Goal: Transaction & Acquisition: Purchase product/service

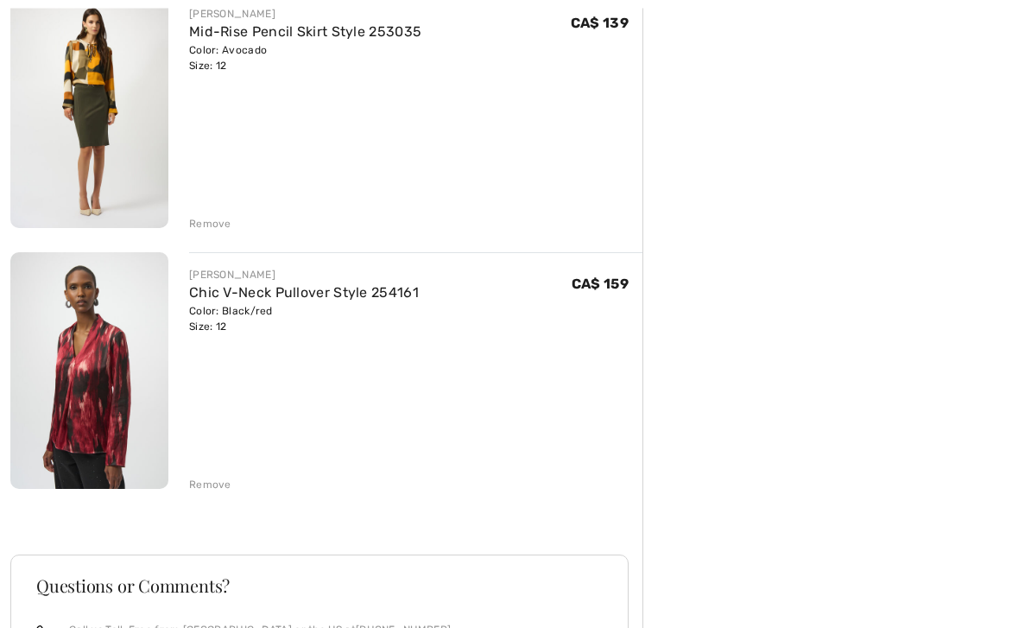
scroll to position [758, 0]
click at [199, 477] on div "Remove" at bounding box center [210, 484] width 42 height 16
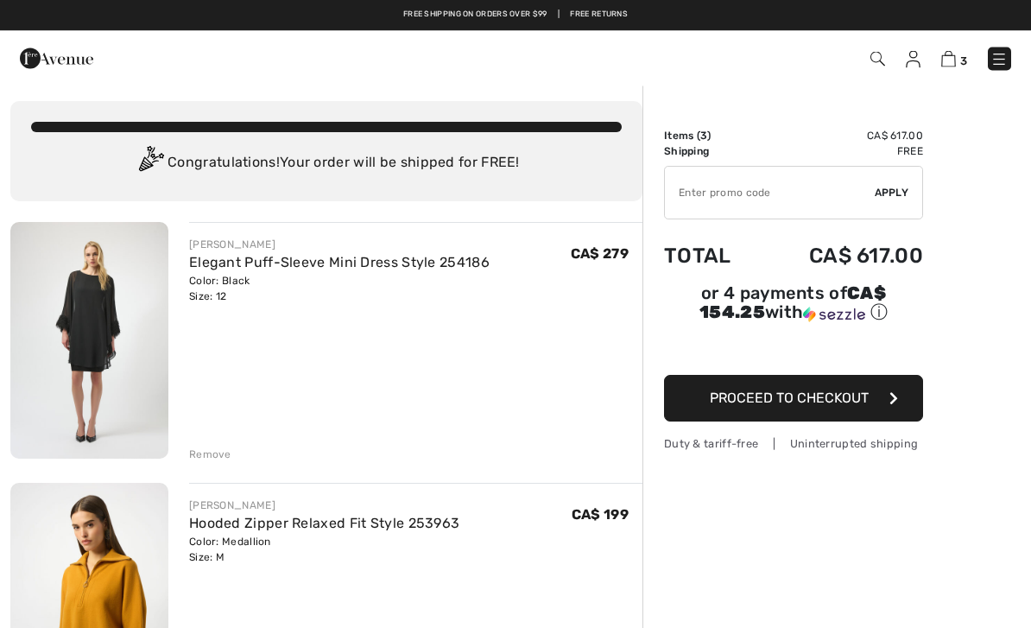
scroll to position [0, 0]
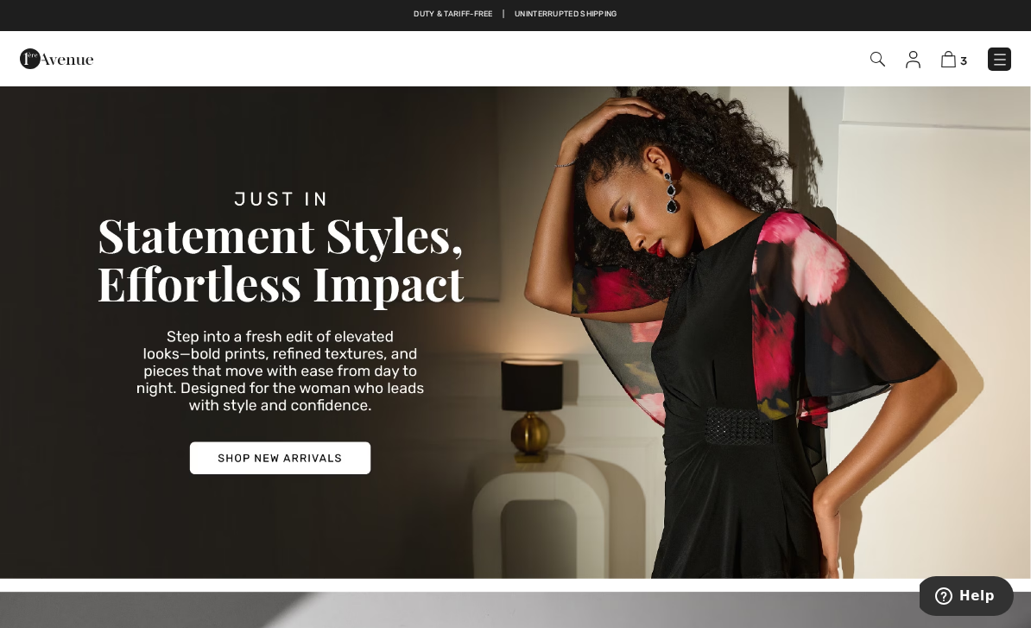
click at [1001, 59] on img at bounding box center [1000, 59] width 17 height 17
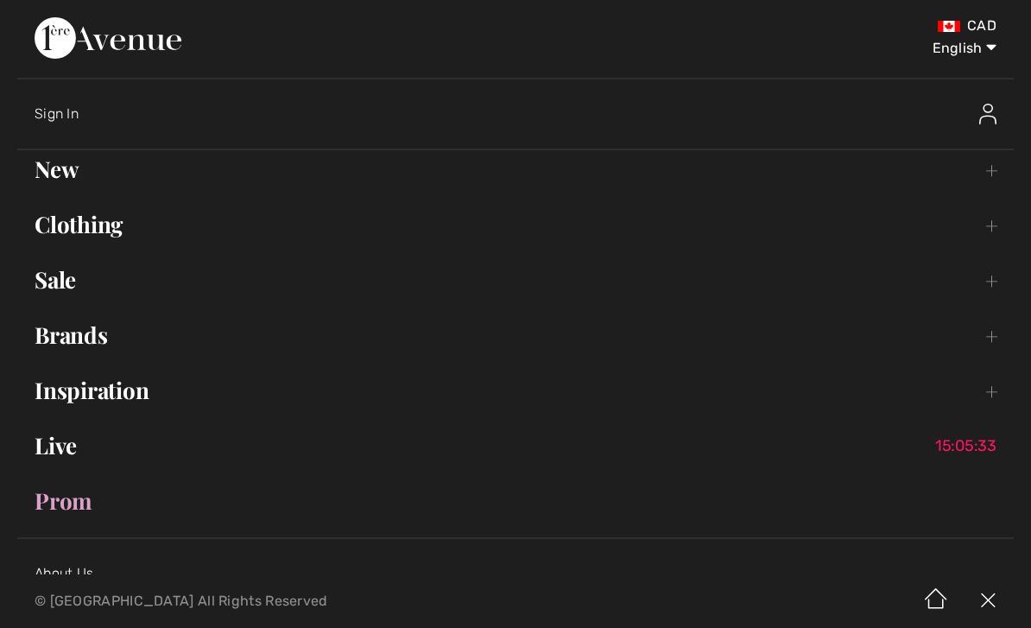
click at [61, 174] on link "New Toggle submenu" at bounding box center [515, 169] width 997 height 38
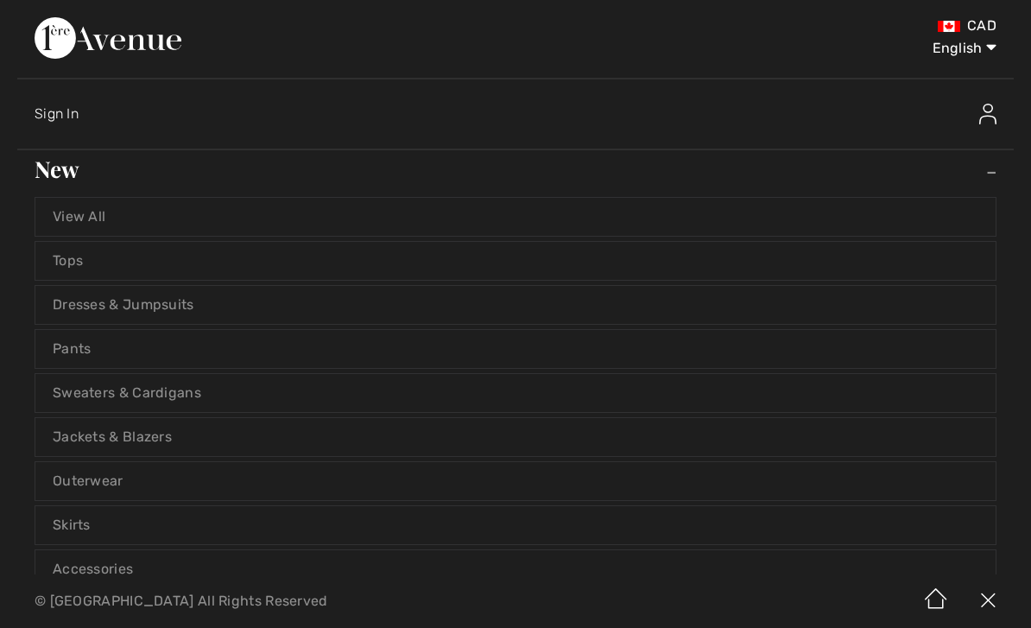
click at [78, 215] on link "View All" at bounding box center [515, 217] width 961 height 38
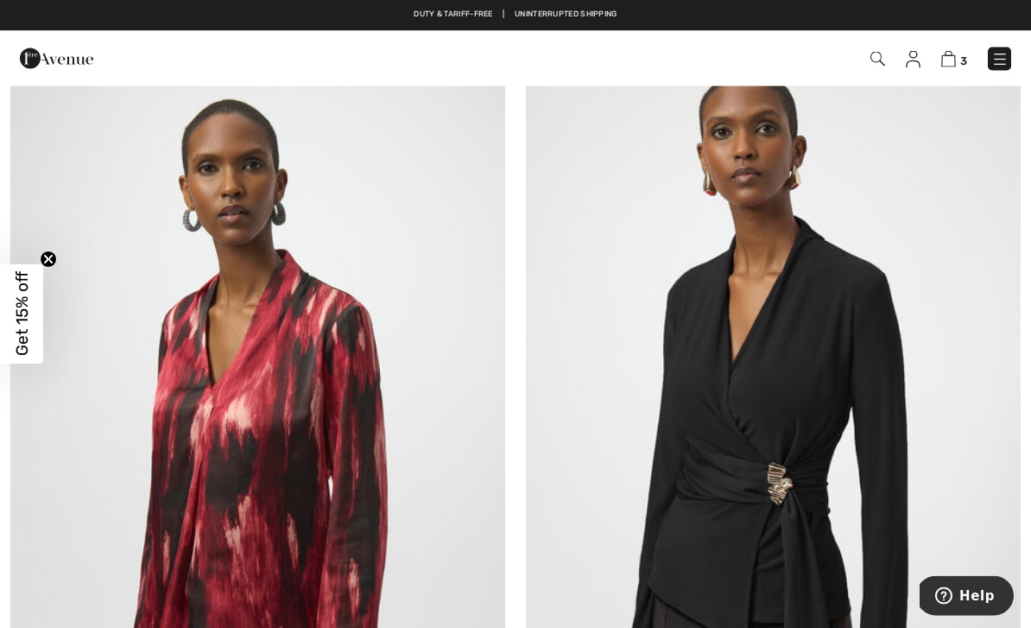
scroll to position [1833, 0]
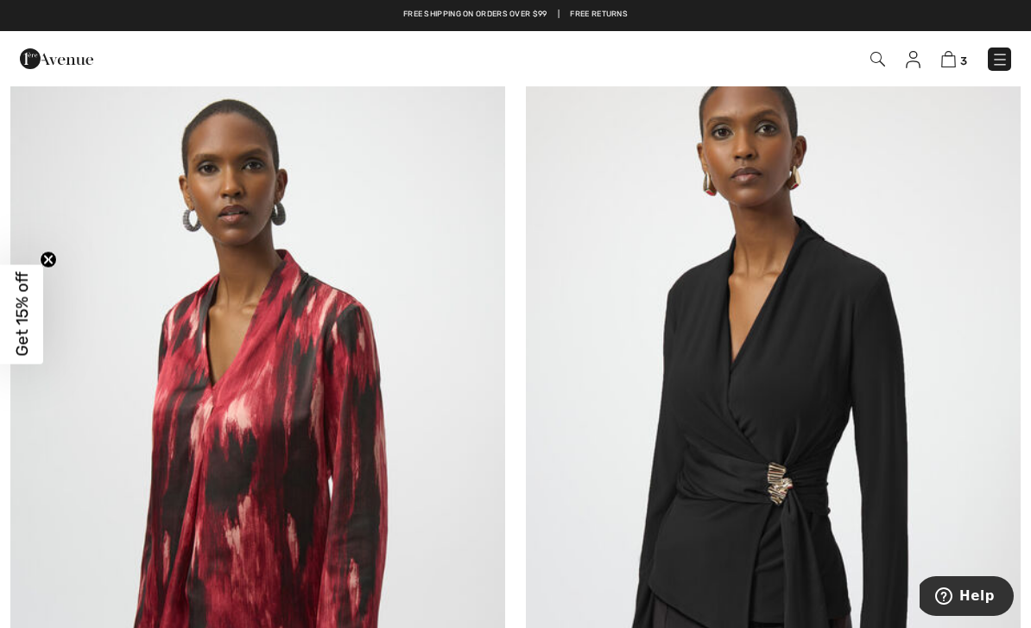
click at [189, 534] on img at bounding box center [257, 428] width 495 height 743
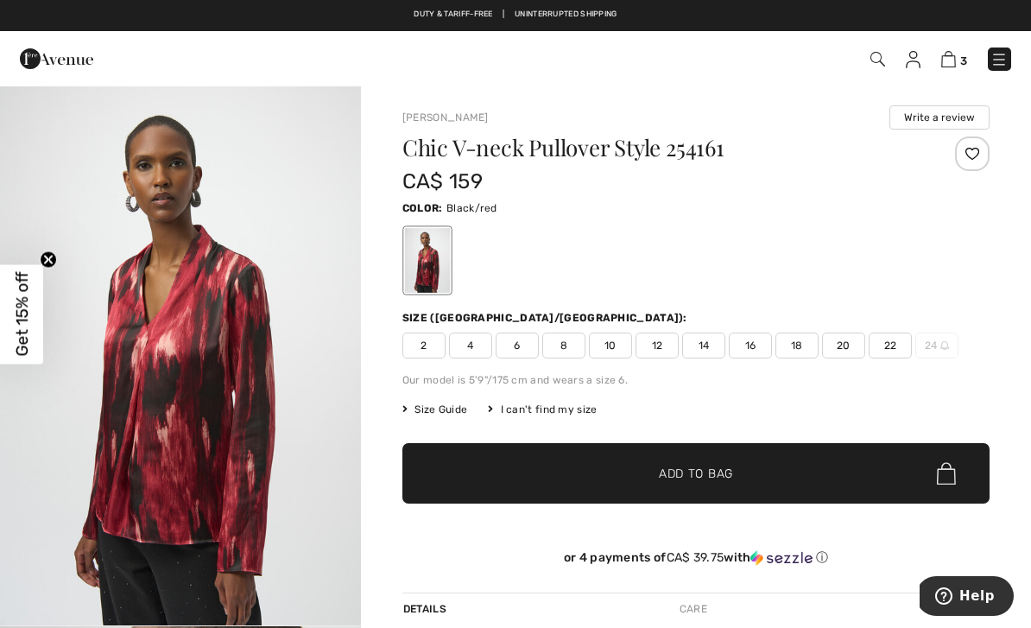
click at [666, 345] on span "12" at bounding box center [657, 346] width 43 height 26
click at [822, 468] on span "✔ Added to Bag Add to Bag" at bounding box center [696, 473] width 587 height 60
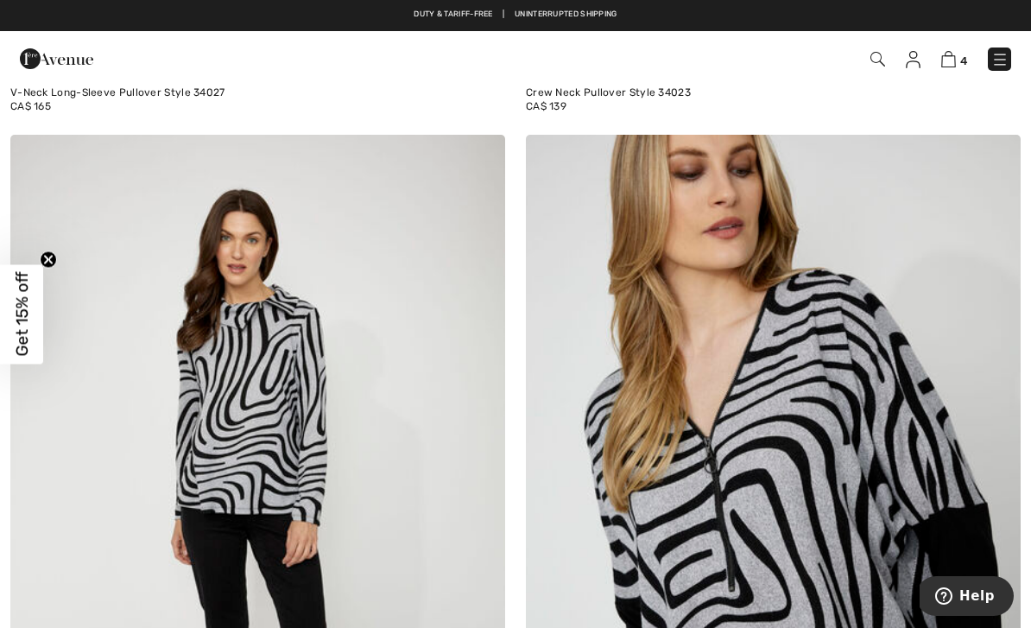
scroll to position [11959, 0]
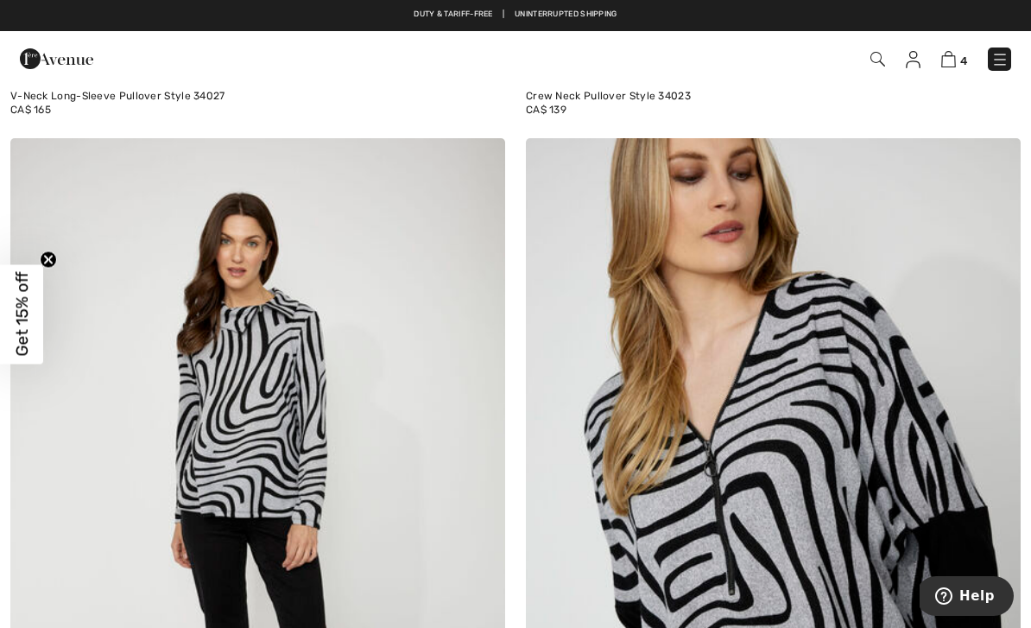
click at [875, 58] on img at bounding box center [878, 59] width 15 height 15
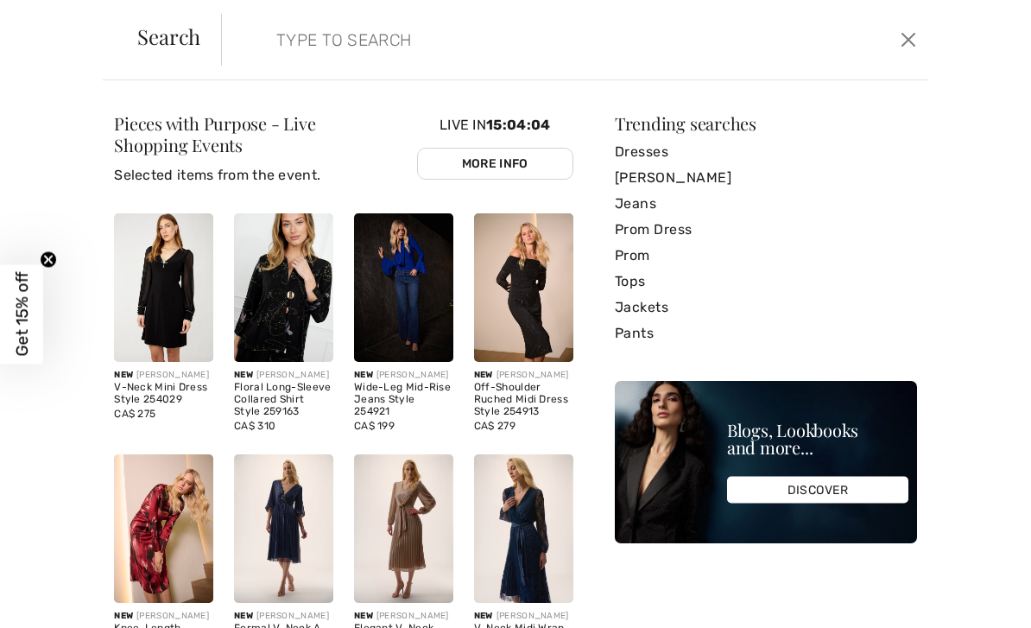
click at [621, 48] on input "search" at bounding box center [500, 40] width 474 height 52
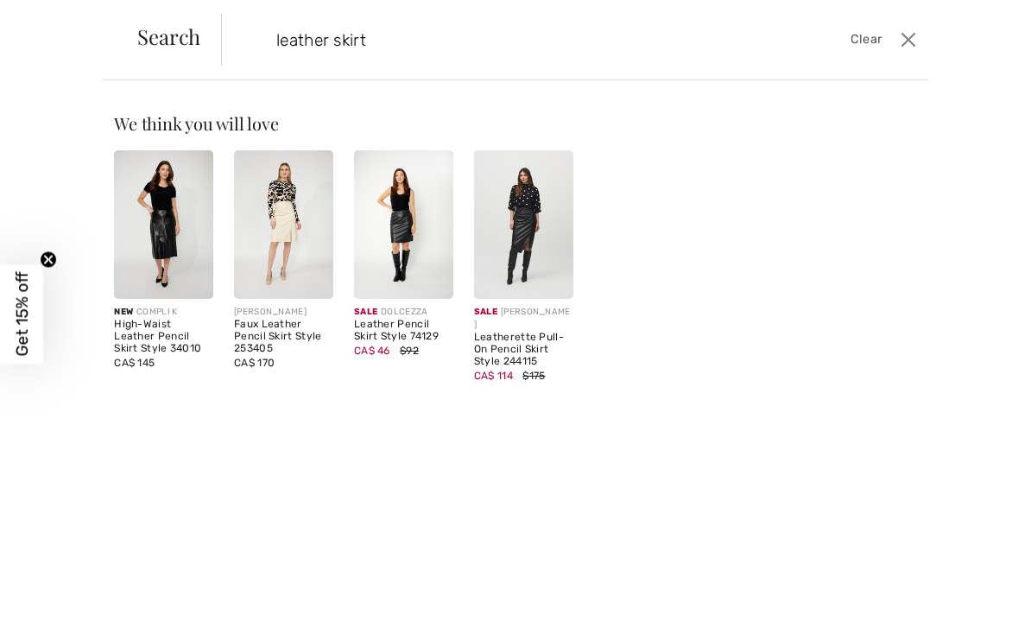
type input "leather skirt"
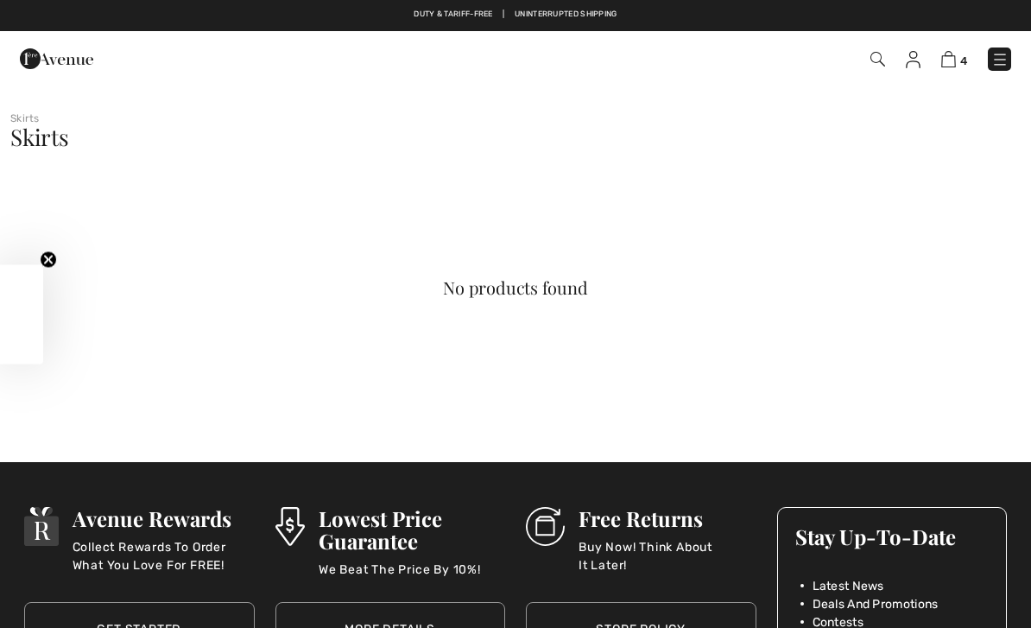
checkbox input "true"
click at [883, 65] on img at bounding box center [878, 59] width 15 height 15
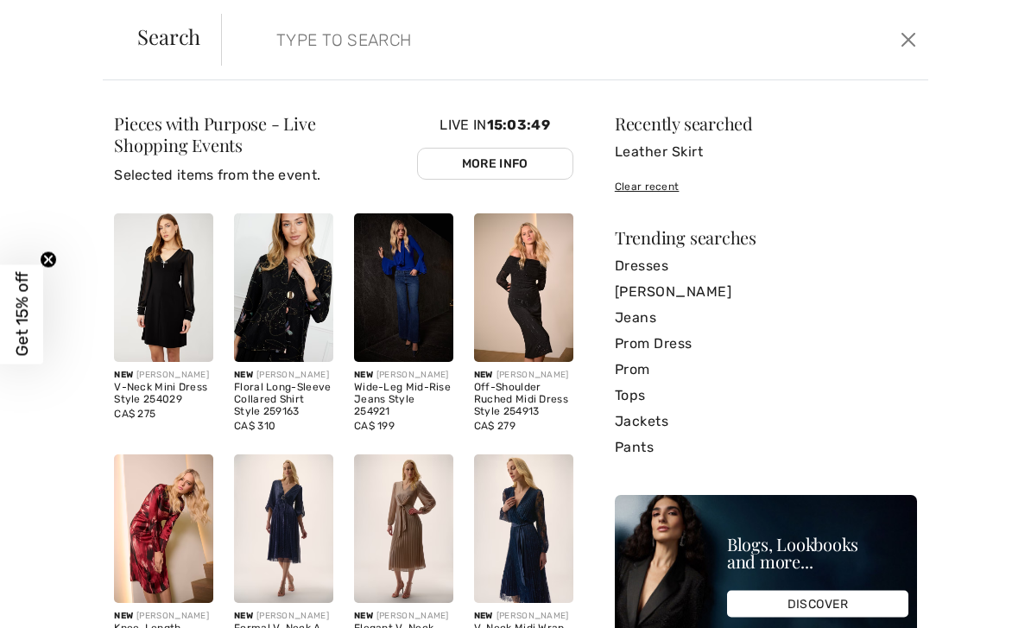
click at [573, 37] on input "search" at bounding box center [500, 40] width 474 height 52
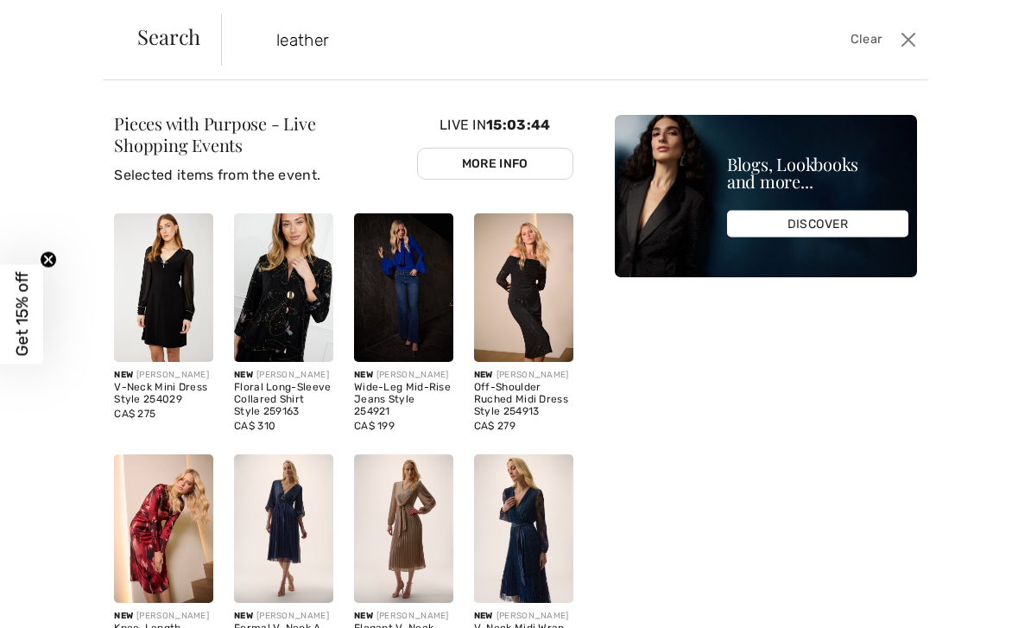
type input "leather"
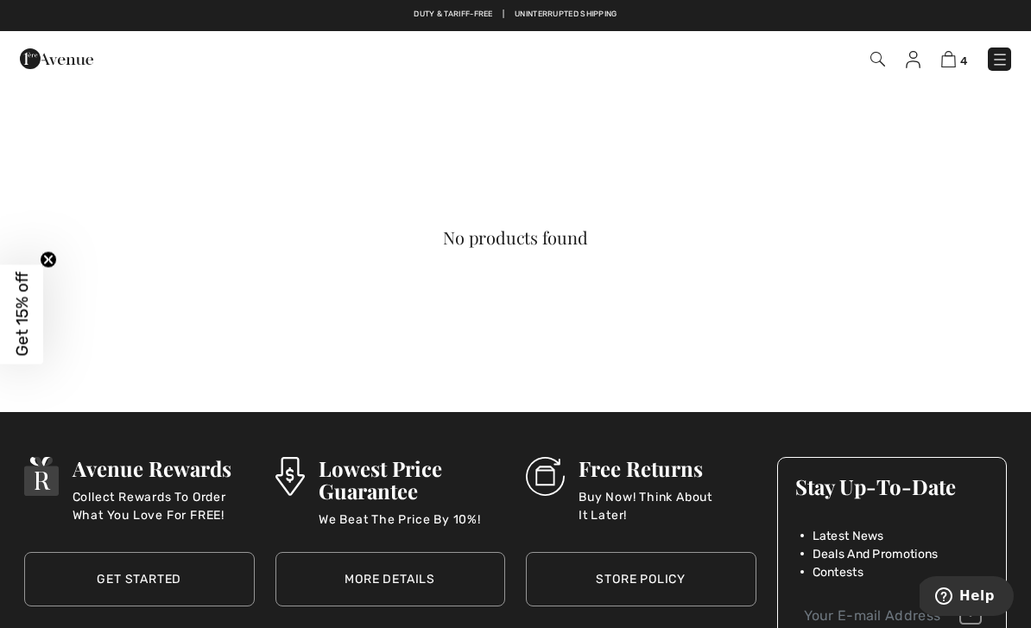
click at [884, 58] on img at bounding box center [878, 59] width 15 height 15
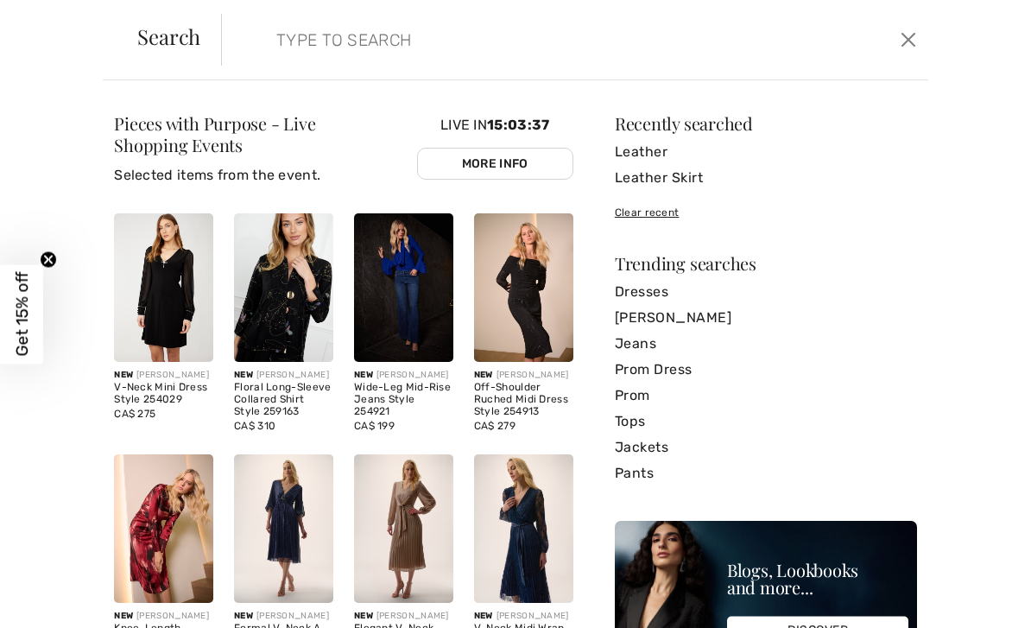
click at [591, 52] on input "search" at bounding box center [500, 40] width 474 height 52
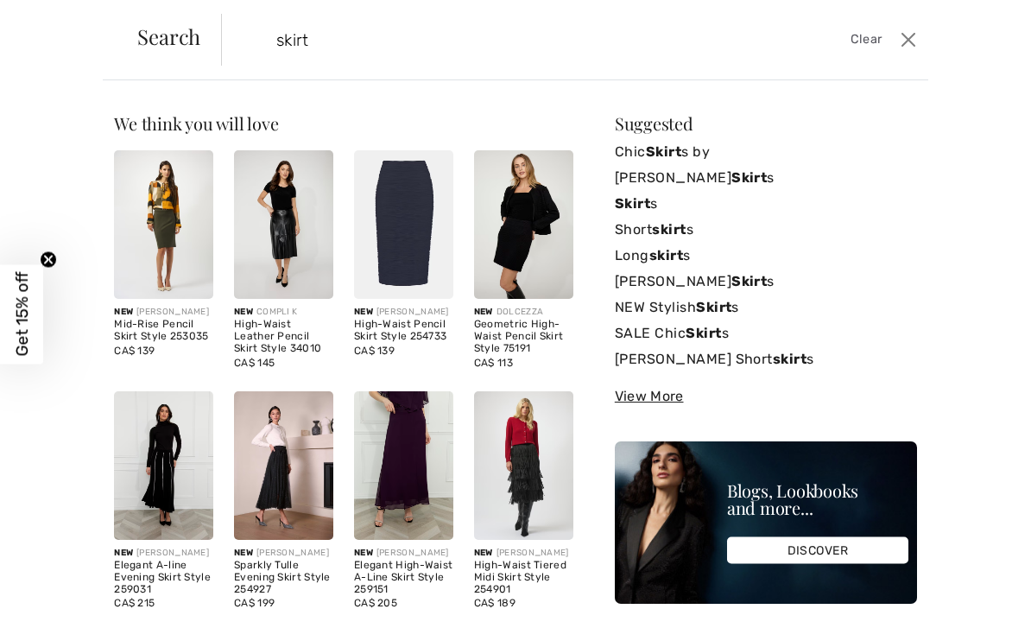
type input "skirt"
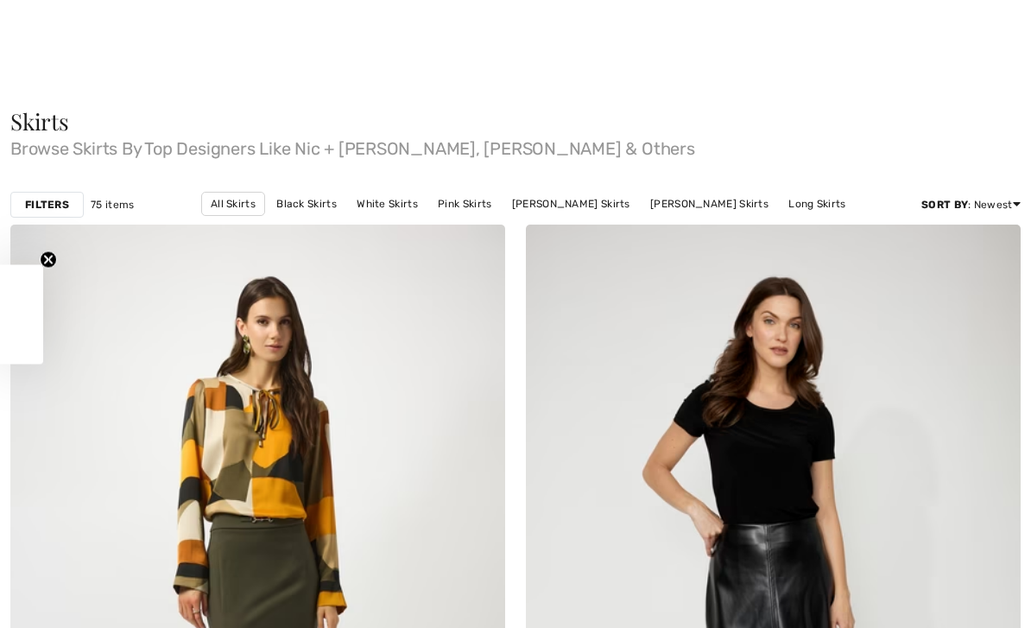
checkbox input "true"
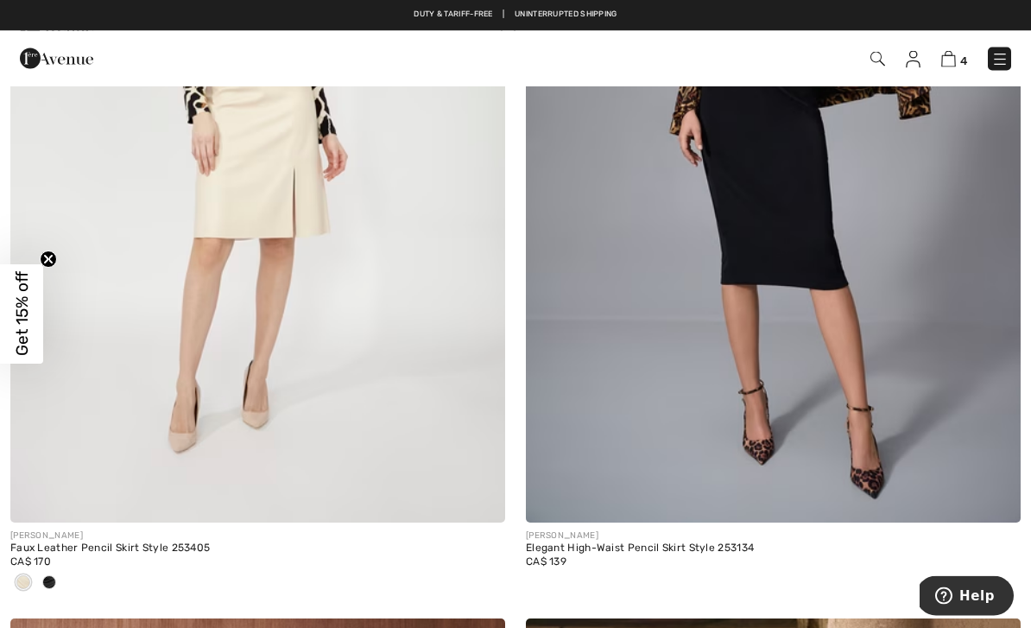
scroll to position [8854, 0]
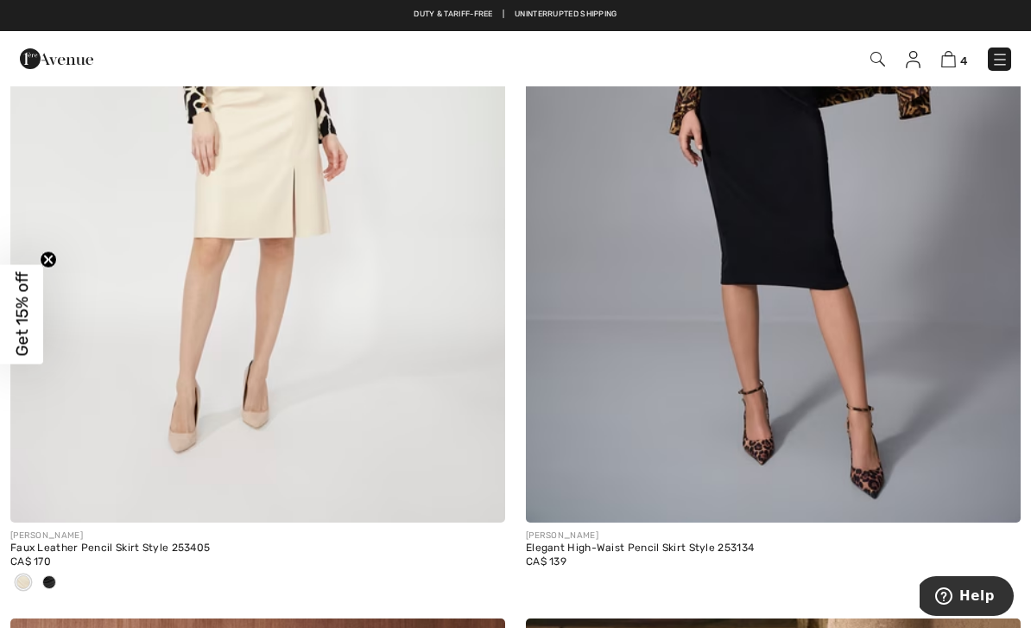
click at [1006, 51] on img at bounding box center [1000, 59] width 17 height 17
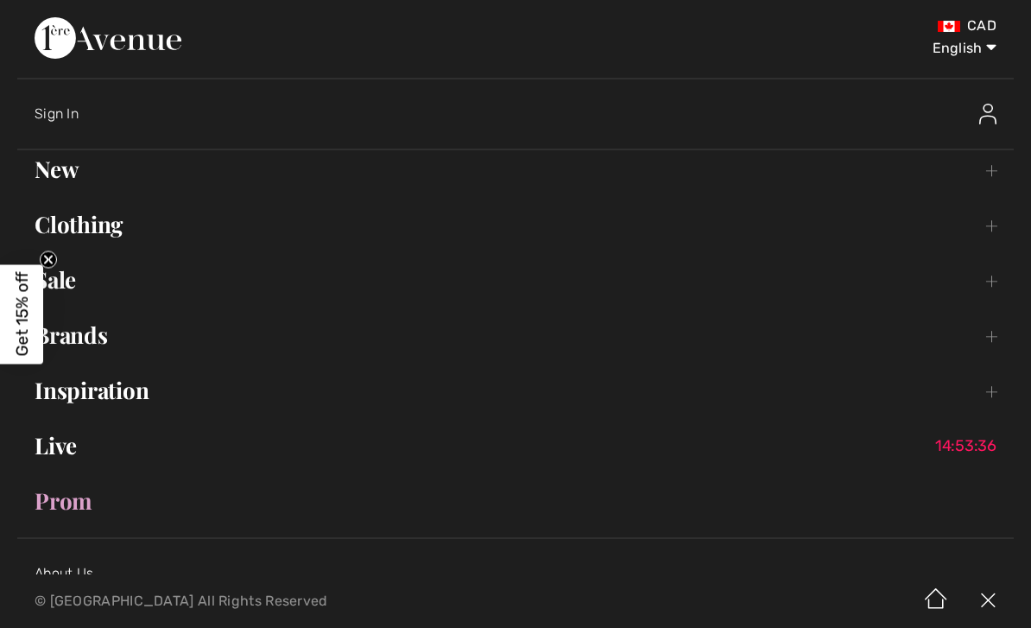
click at [110, 215] on link "Clothing Toggle submenu" at bounding box center [515, 225] width 997 height 38
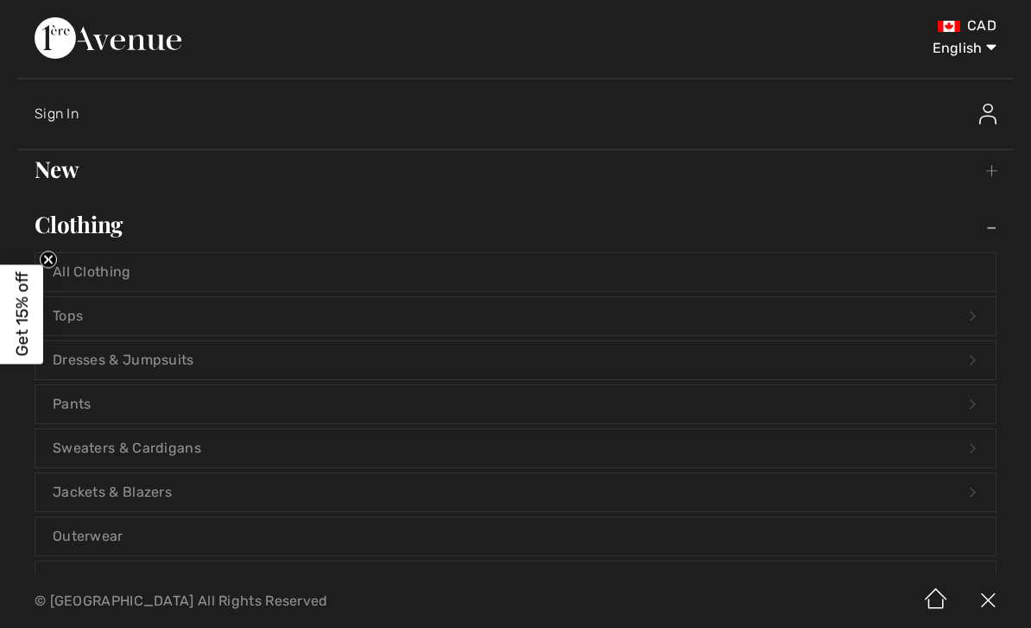
click at [222, 311] on link "Tops Open submenu" at bounding box center [515, 316] width 961 height 38
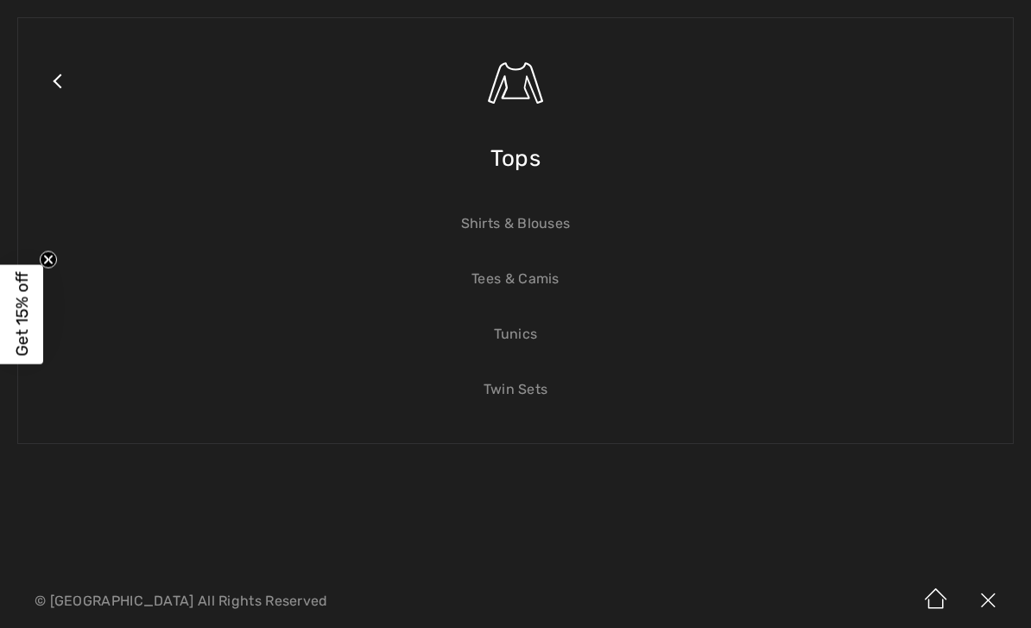
click at [523, 145] on span "Tops" at bounding box center [516, 158] width 50 height 61
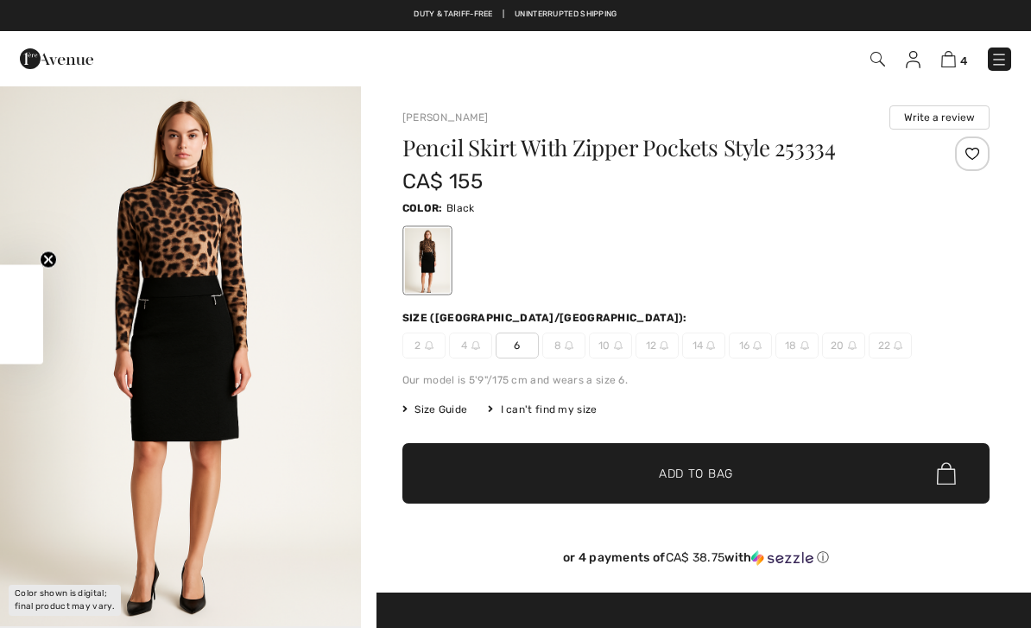
checkbox input "true"
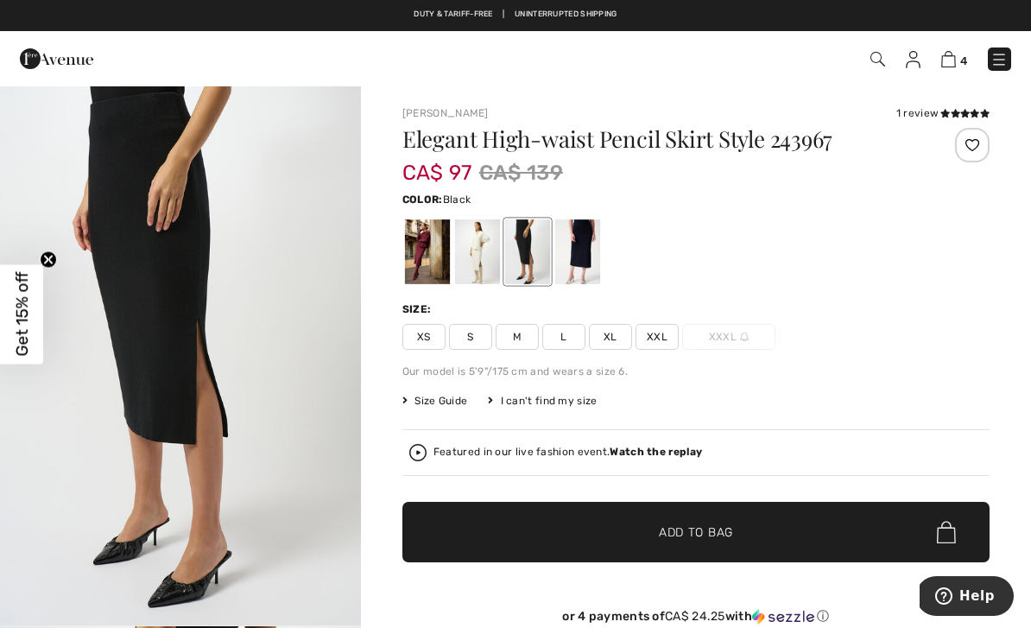
click at [417, 255] on div at bounding box center [427, 251] width 45 height 65
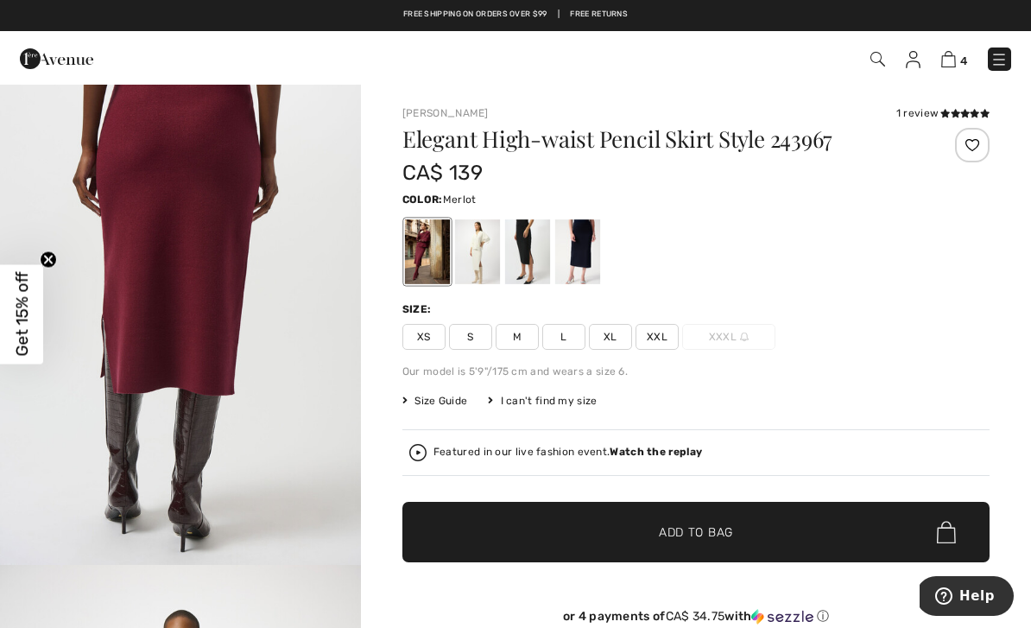
scroll to position [1144, 0]
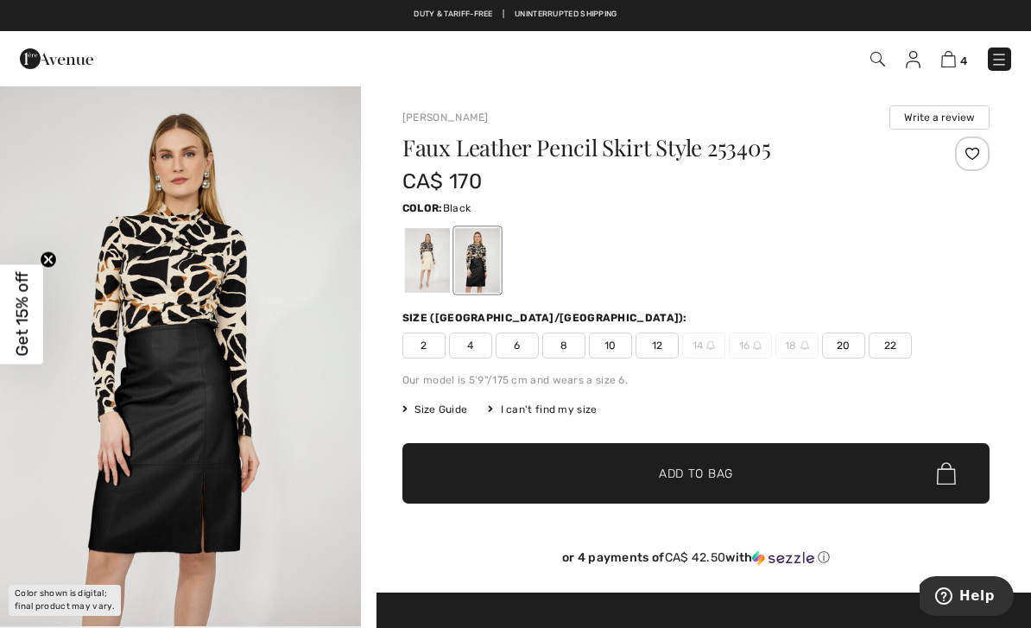
click at [427, 260] on div at bounding box center [427, 260] width 45 height 65
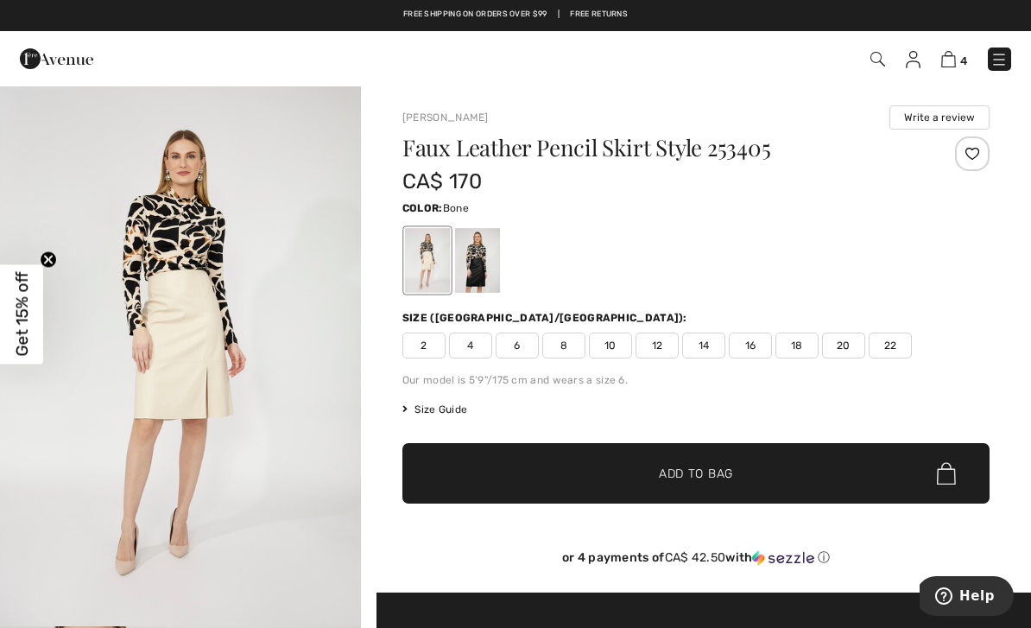
click at [485, 255] on div at bounding box center [477, 260] width 45 height 65
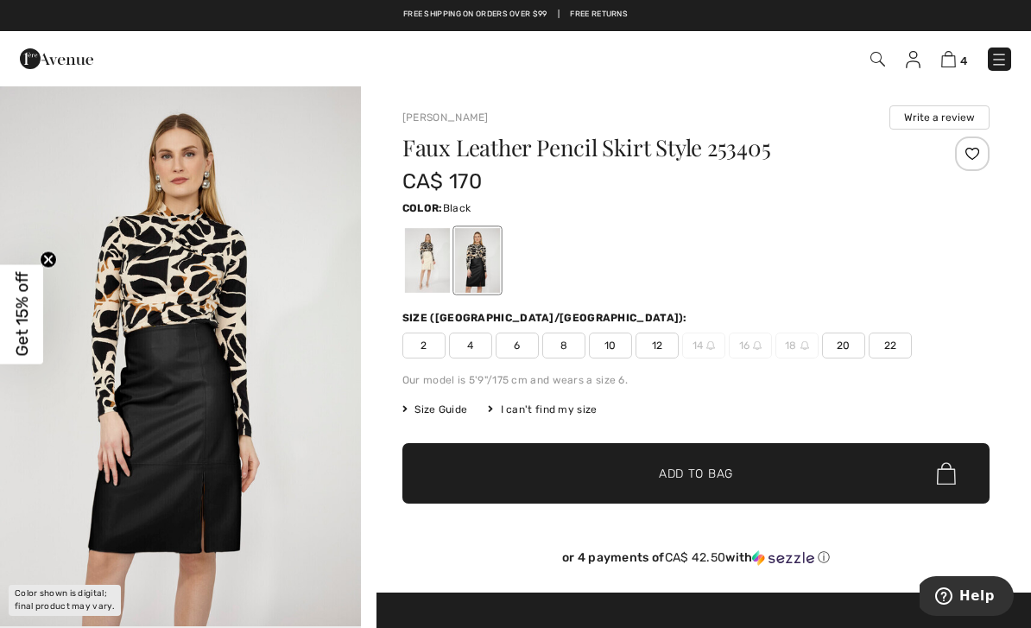
click at [649, 341] on span "12" at bounding box center [657, 346] width 43 height 26
click at [742, 473] on span "✔ Added to Bag Add to Bag" at bounding box center [696, 473] width 587 height 60
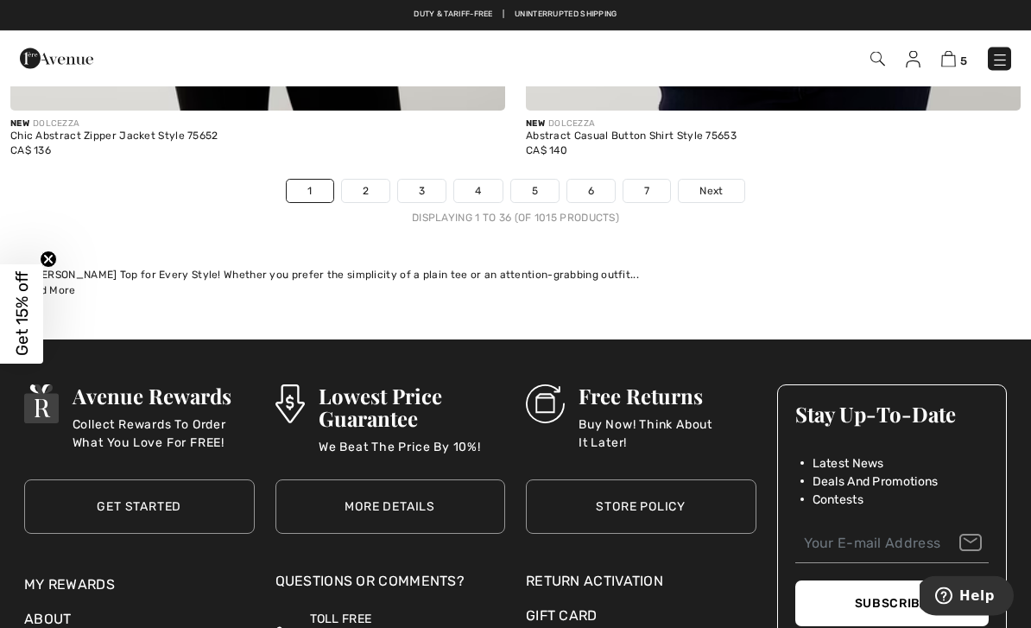
scroll to position [15032, 0]
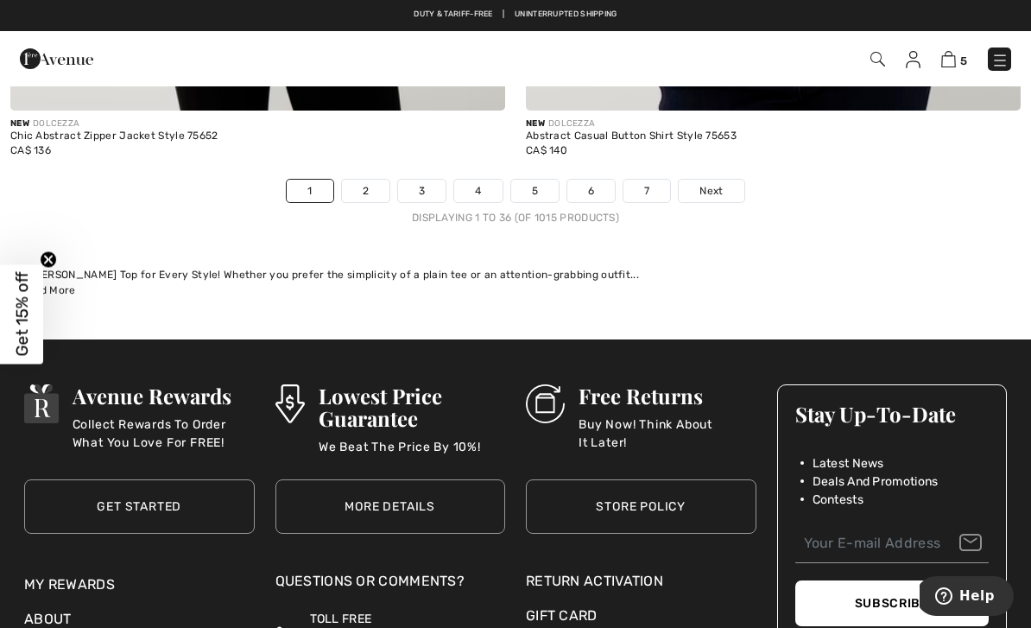
click at [359, 180] on link "2" at bounding box center [366, 191] width 48 height 22
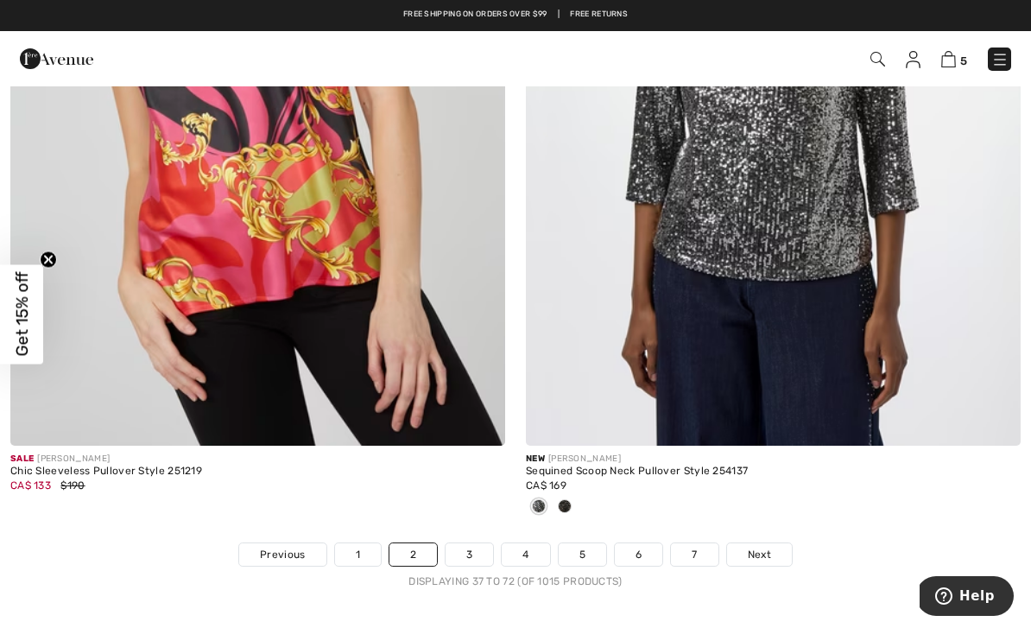
scroll to position [14872, 0]
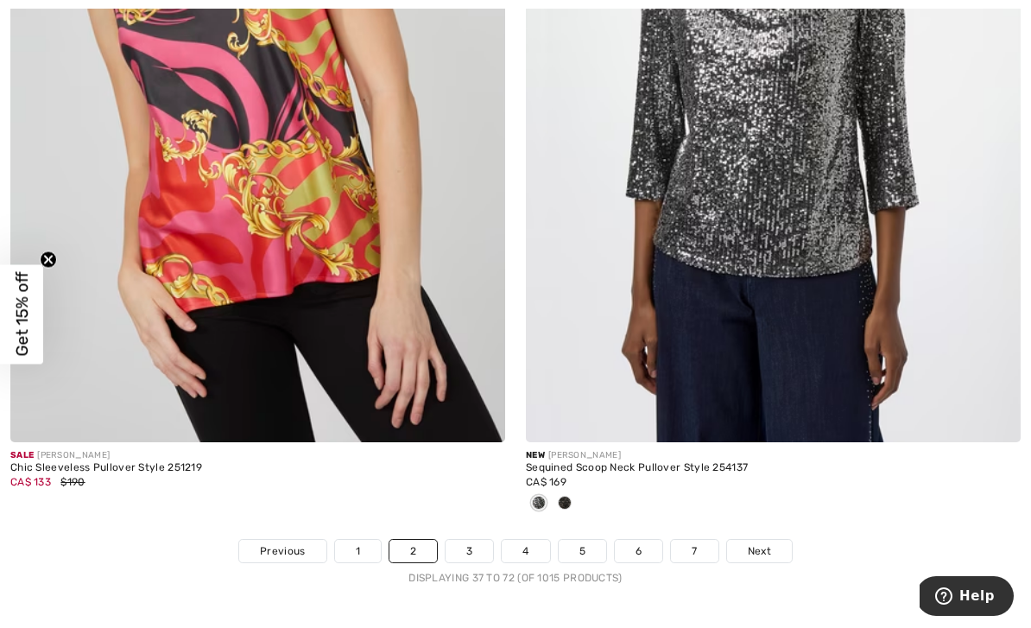
click at [468, 544] on link "3" at bounding box center [470, 551] width 48 height 22
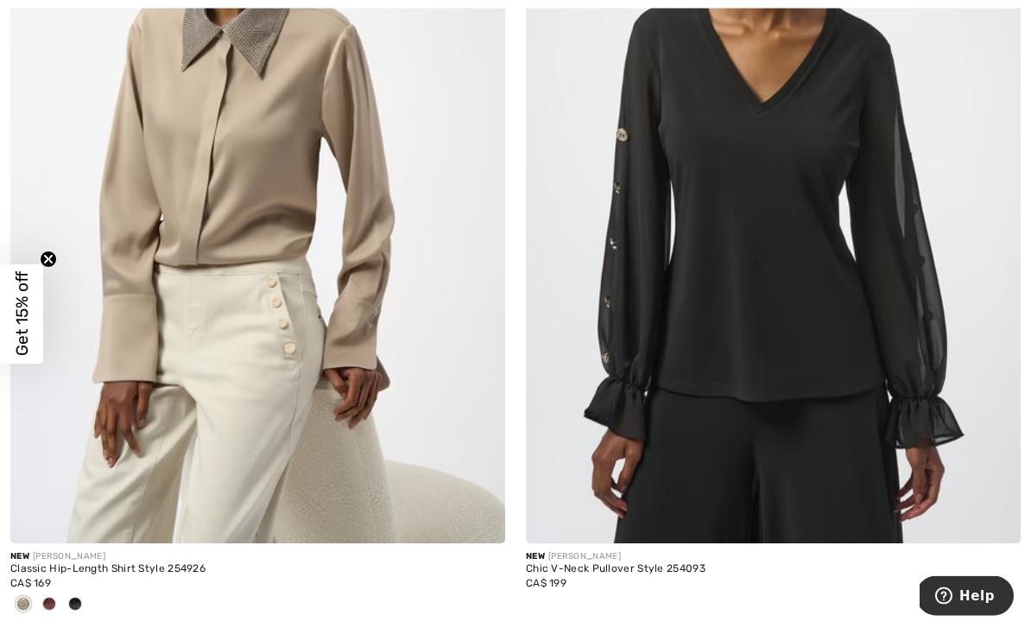
scroll to position [1263, 0]
click at [58, 602] on div at bounding box center [49, 605] width 26 height 29
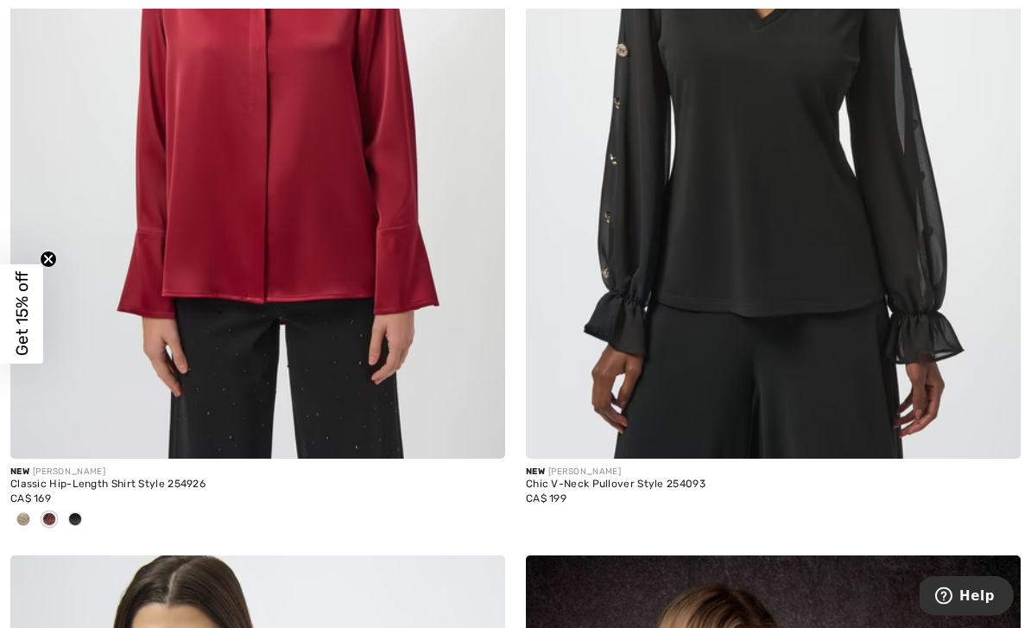
scroll to position [1346, 0]
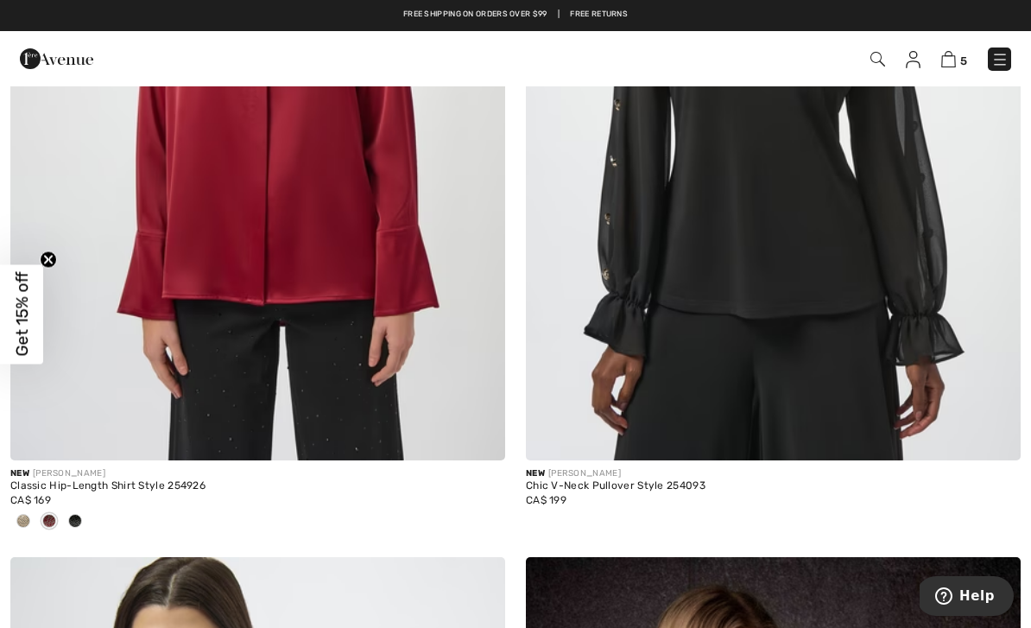
click at [79, 518] on span at bounding box center [75, 521] width 14 height 14
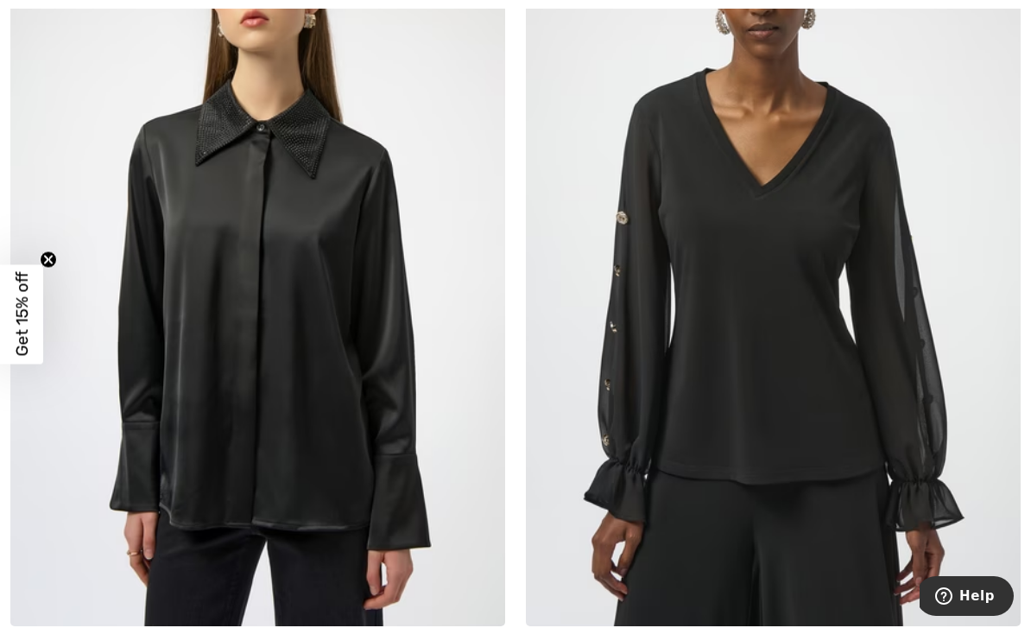
scroll to position [1201, 0]
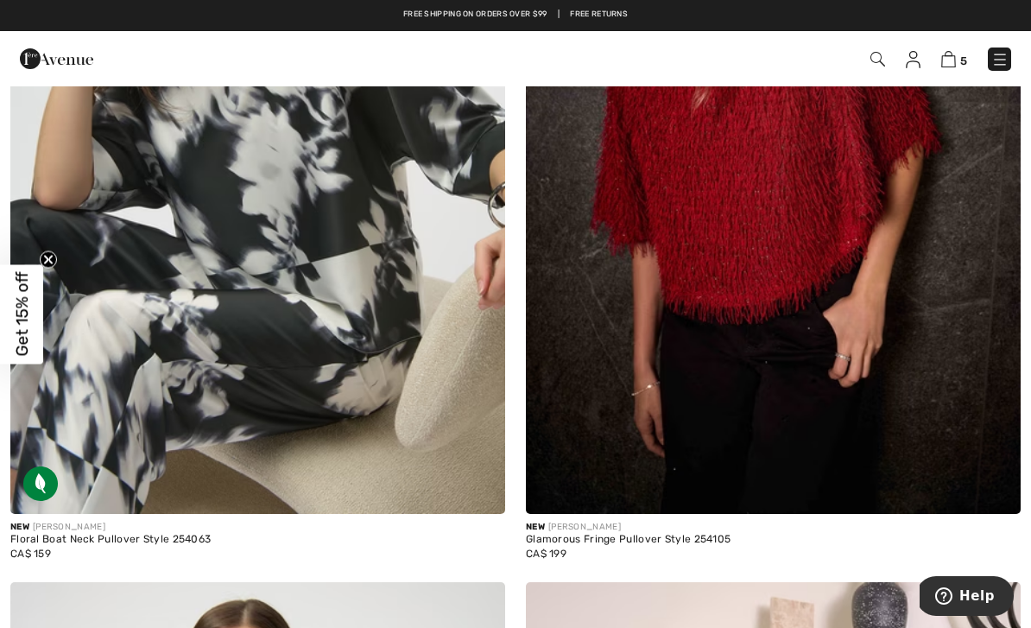
scroll to position [2119, 0]
